Goal: Information Seeking & Learning: Learn about a topic

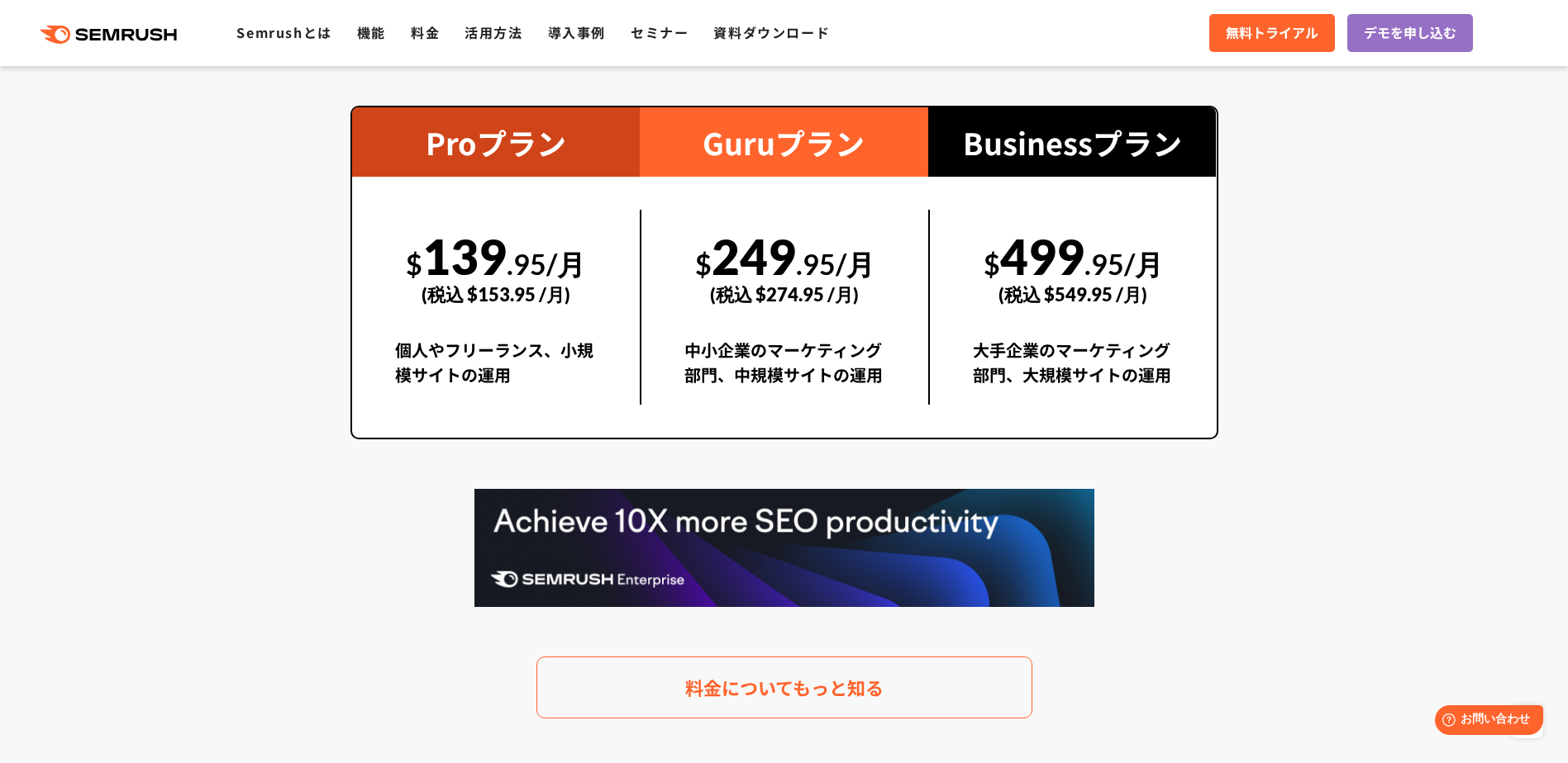
scroll to position [2974, 0]
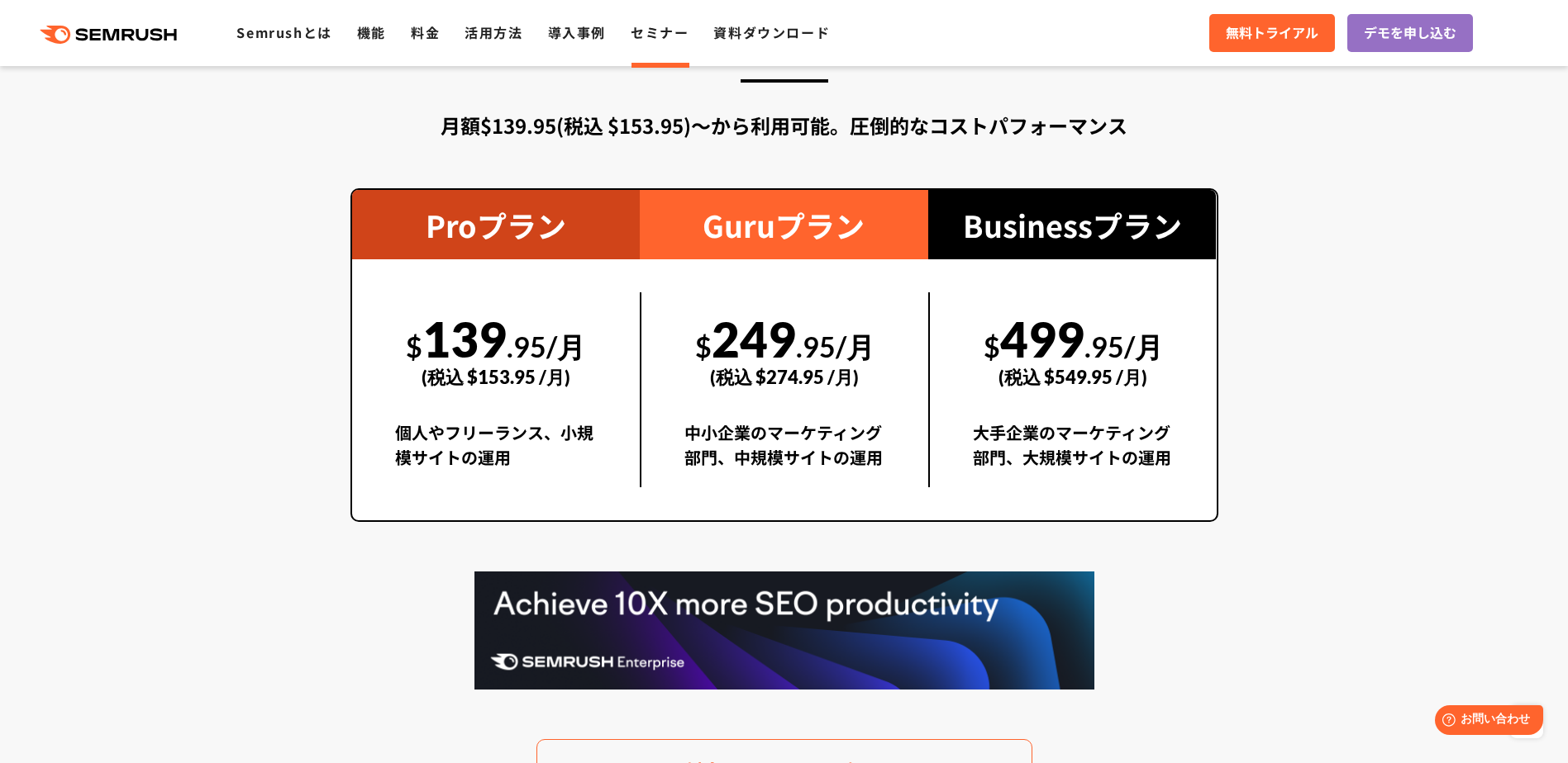
click at [670, 34] on link "セミナー" at bounding box center [660, 33] width 58 height 20
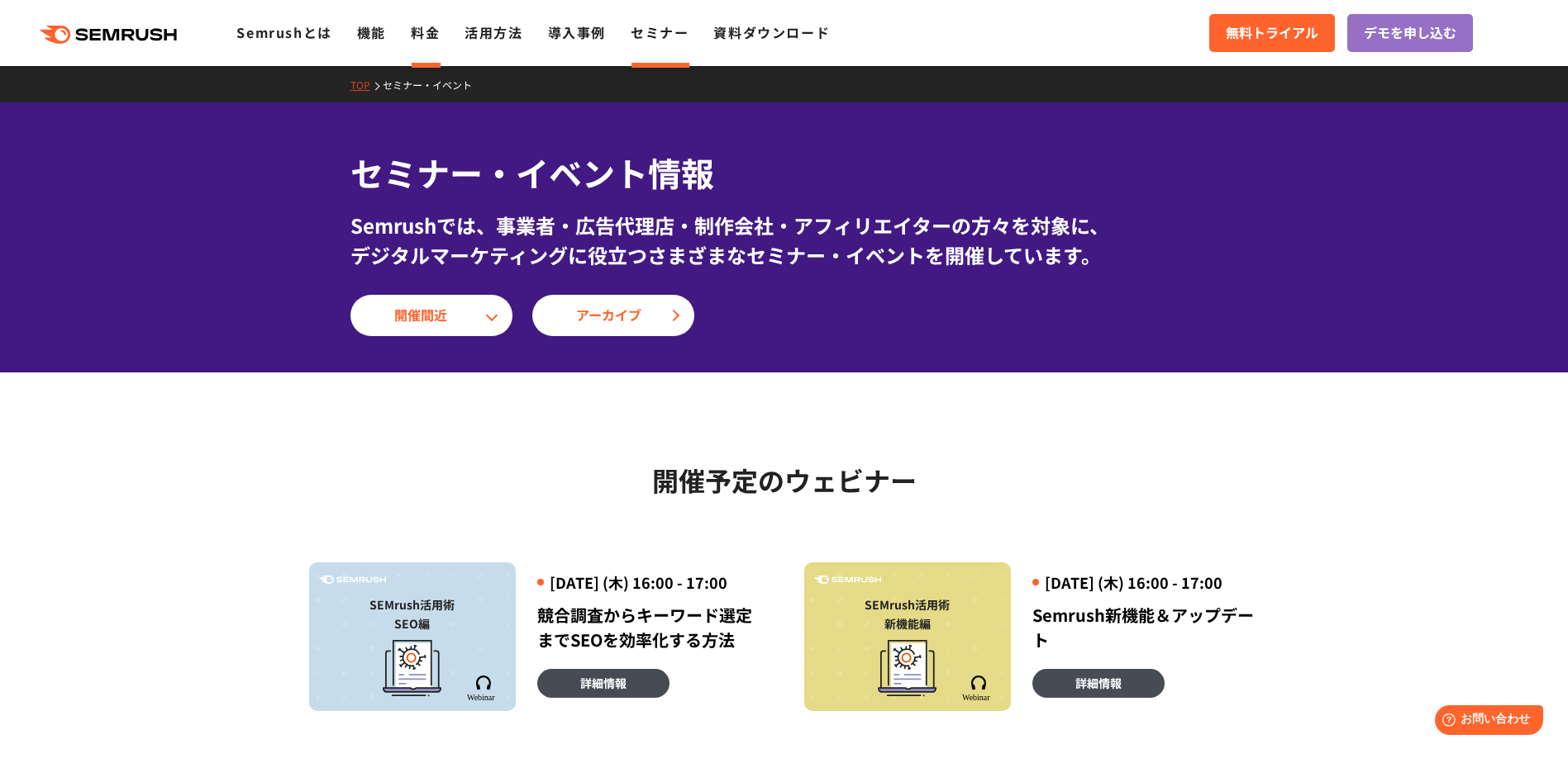
click at [425, 31] on link "料金" at bounding box center [425, 33] width 29 height 20
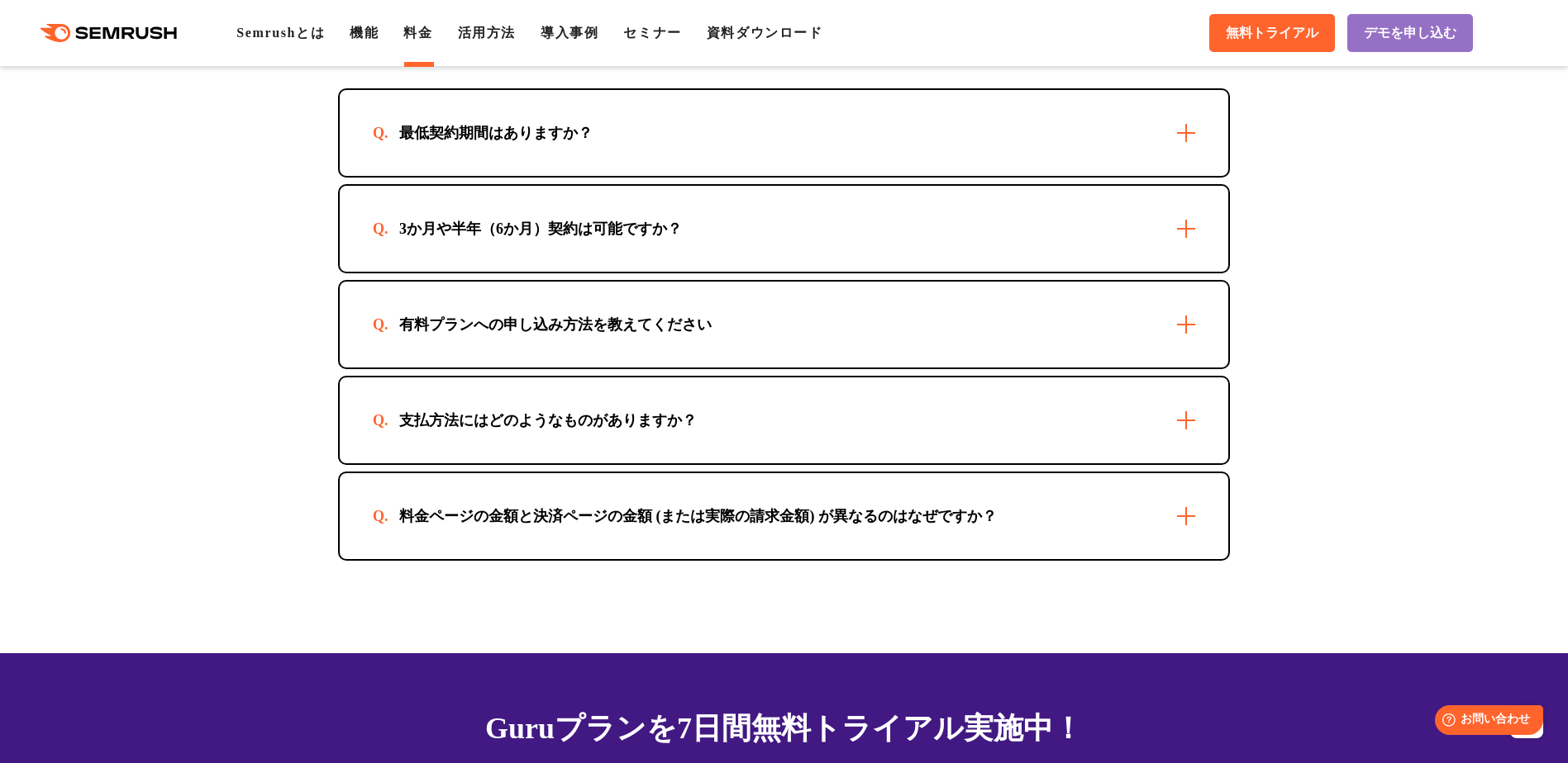
scroll to position [4792, 0]
